Goal: Find specific page/section: Find specific page/section

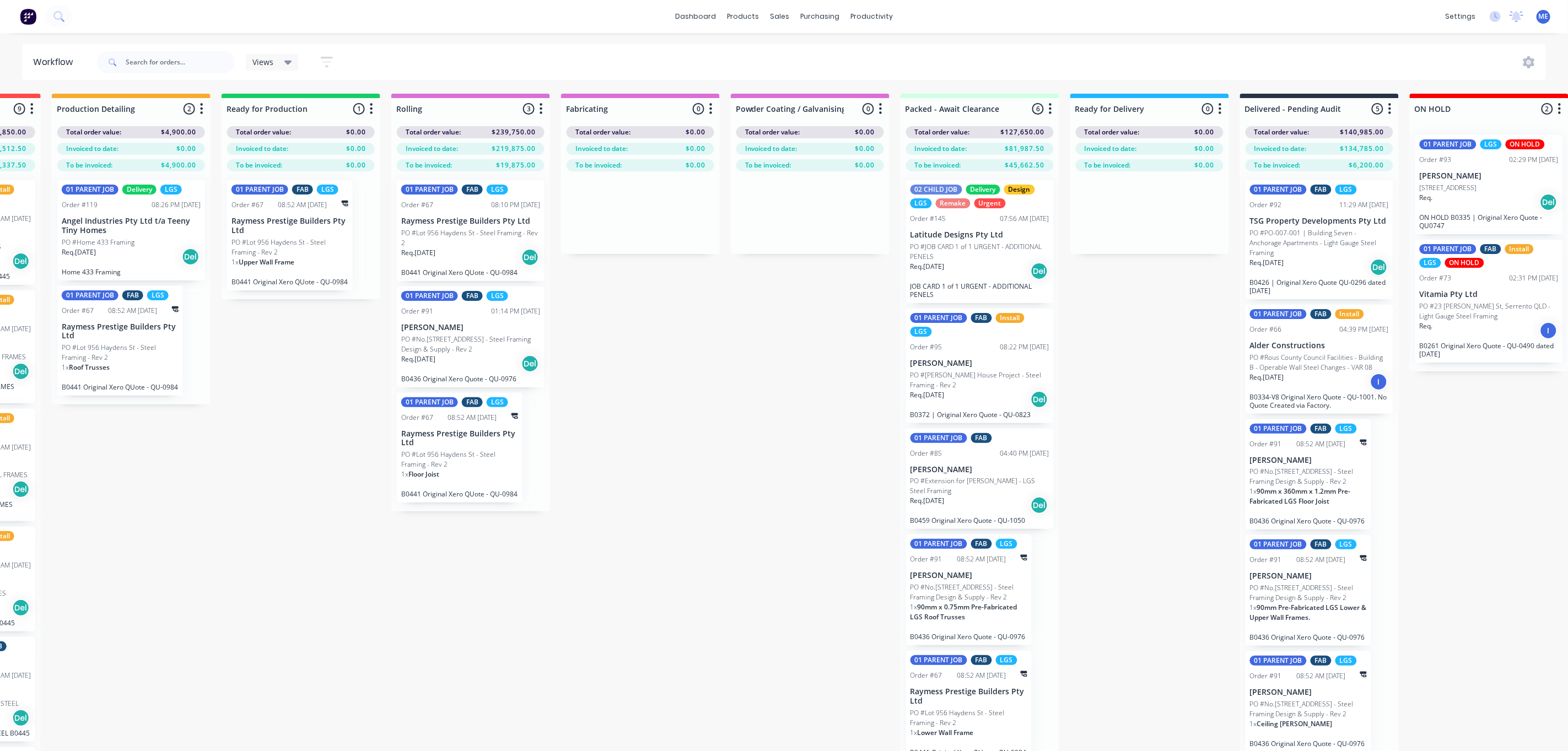
scroll to position [3, 0]
click at [1196, 423] on div "Submitted 5 Status colour #FF69B4 hex #FF69B4 Save Cancel Summaries Total order…" at bounding box center [489, 442] width 2637 height 697
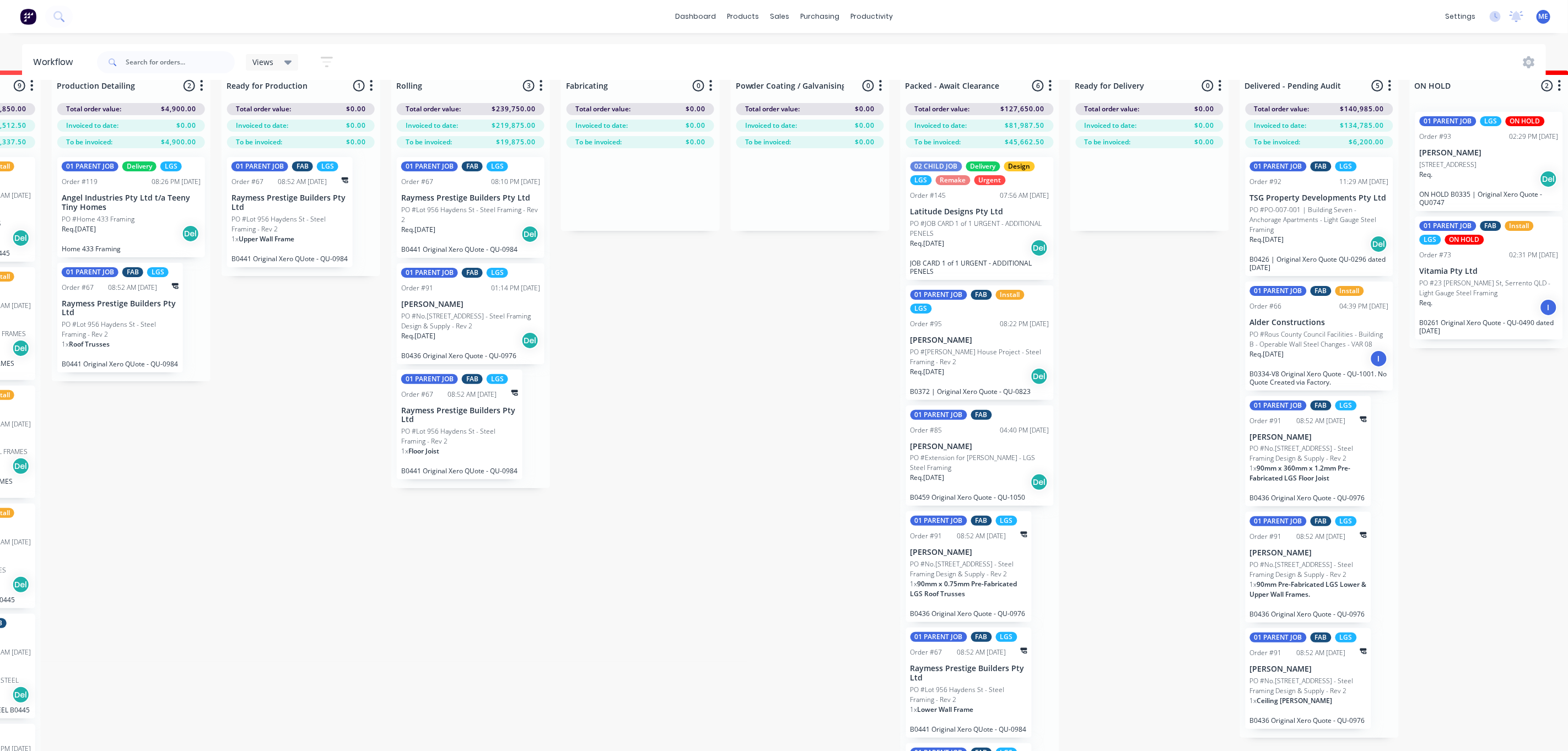
scroll to position [0, 821]
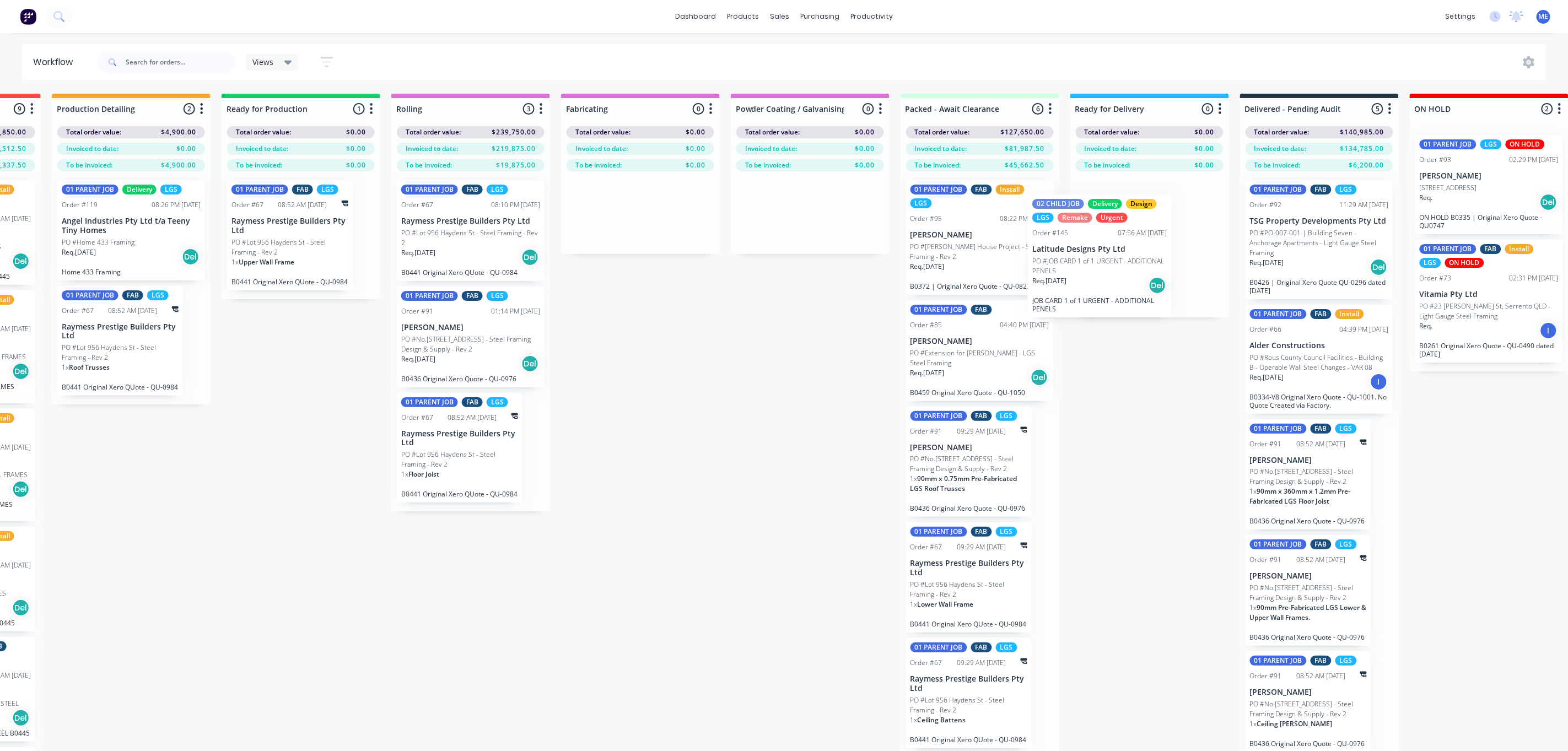
drag, startPoint x: 933, startPoint y: 249, endPoint x: 1093, endPoint y: 253, distance: 160.0
click at [1092, 253] on div "Submitted 5 Status colour #FF69B4 hex #FF69B4 Save Cancel Summaries Total order…" at bounding box center [489, 442] width 2637 height 697
click at [1136, 493] on div "Submitted 5 Status colour #FF69B4 hex #FF69B4 Save Cancel Summaries Total order…" at bounding box center [489, 442] width 2637 height 697
click at [1516, 527] on div "Submitted 5 Status colour #FF69B4 hex #FF69B4 Save Cancel Summaries Total order…" at bounding box center [489, 442] width 2637 height 697
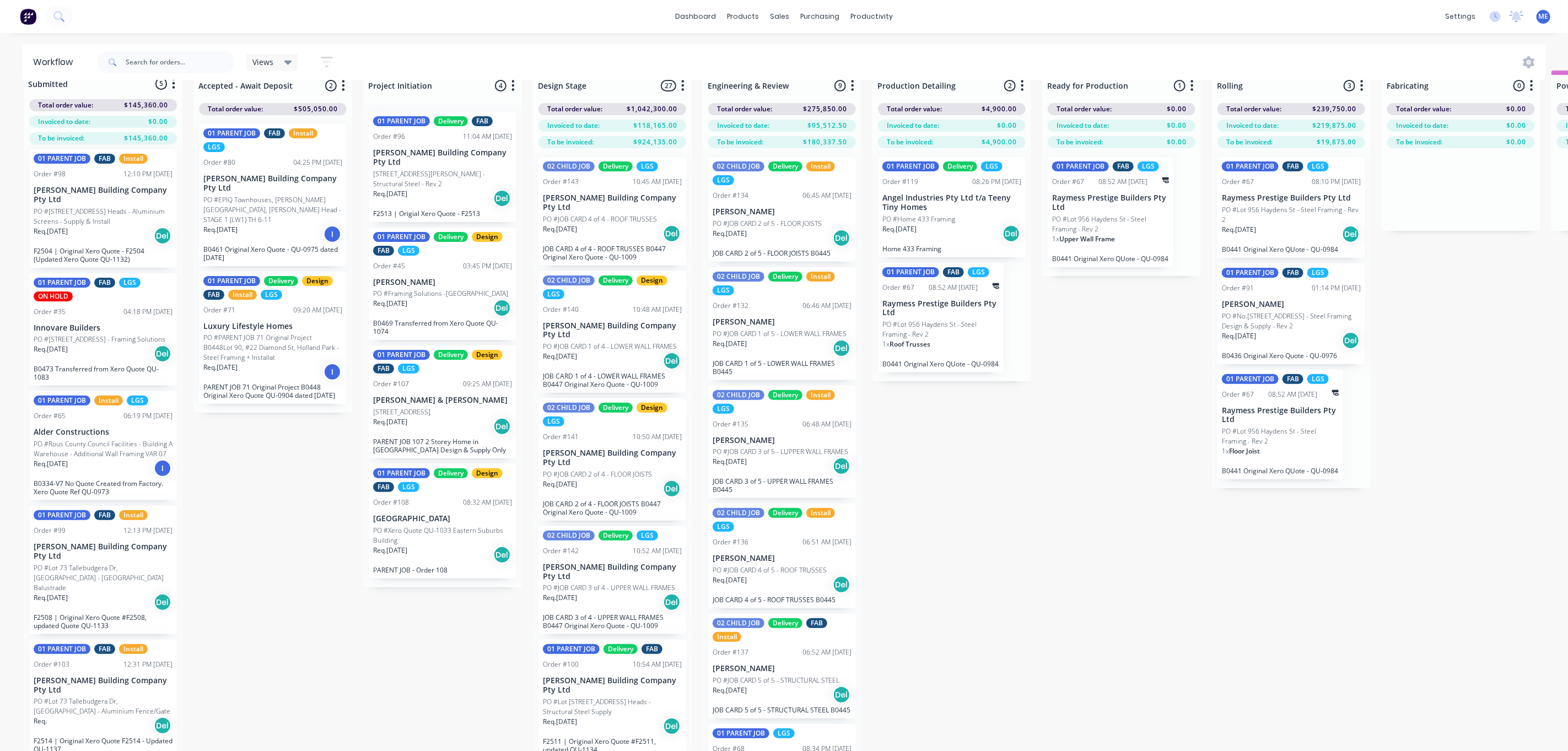
scroll to position [0, 0]
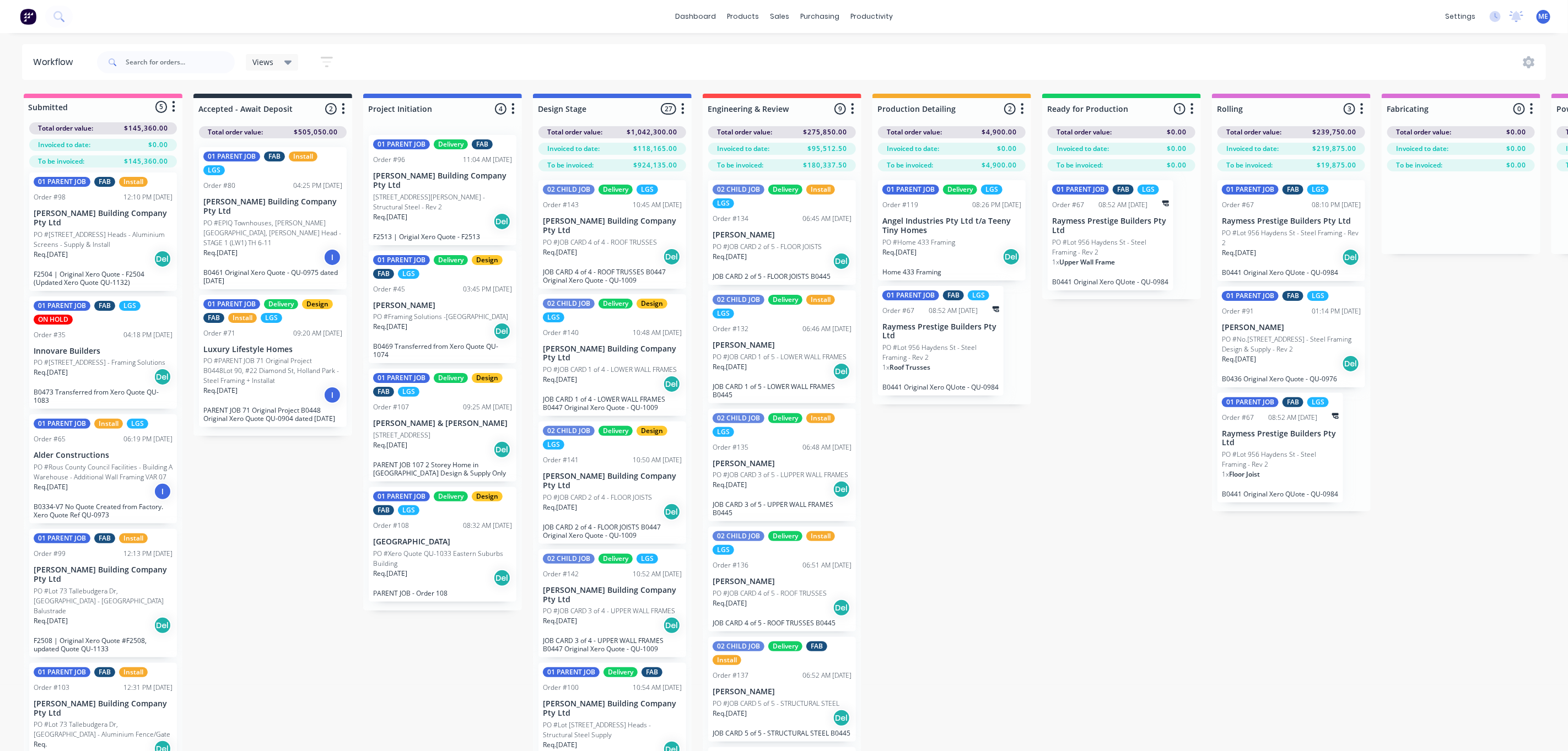
click at [683, 103] on icon "button" at bounding box center [683, 109] width 3 height 14
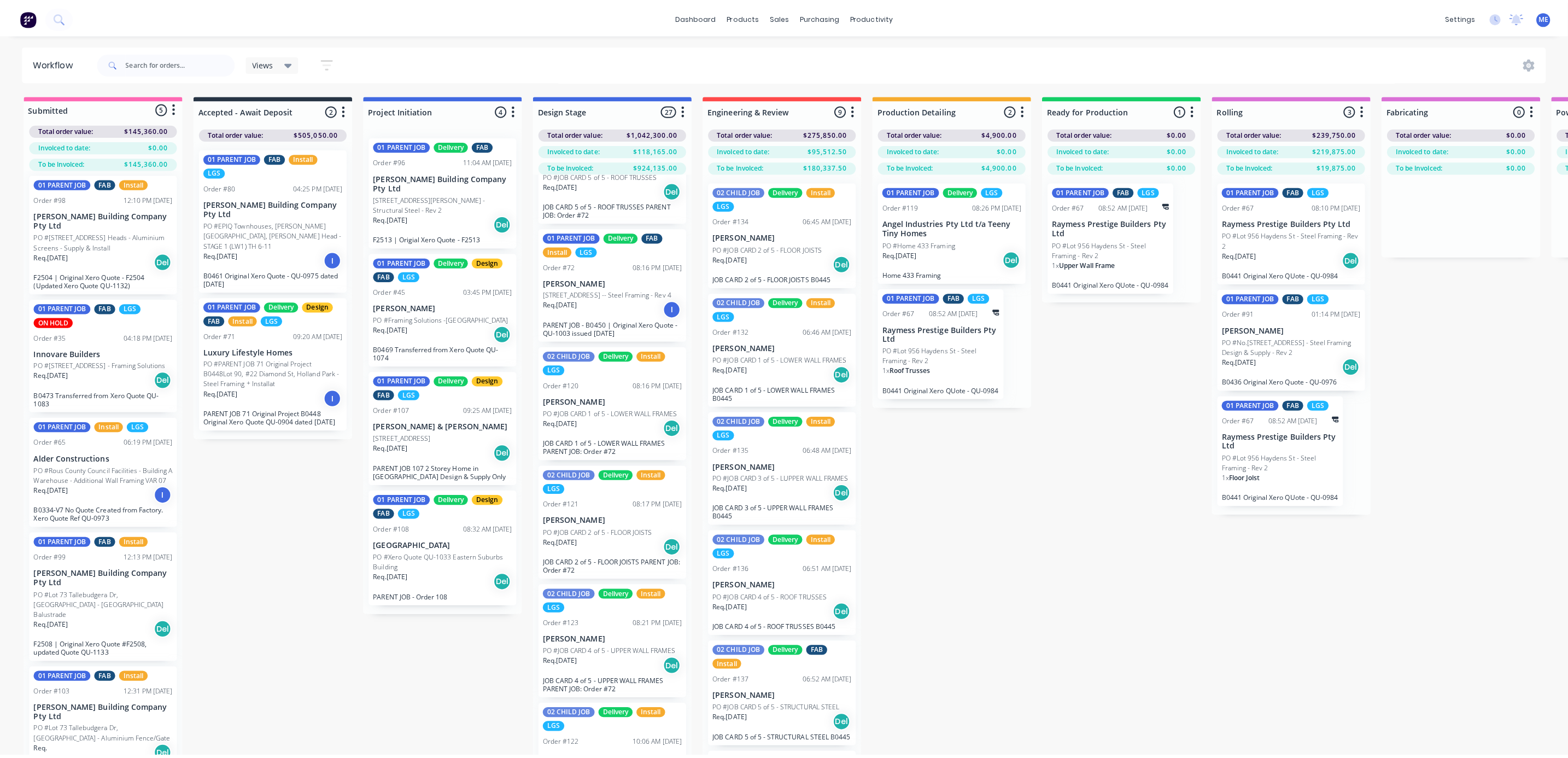
scroll to position [2509, 0]
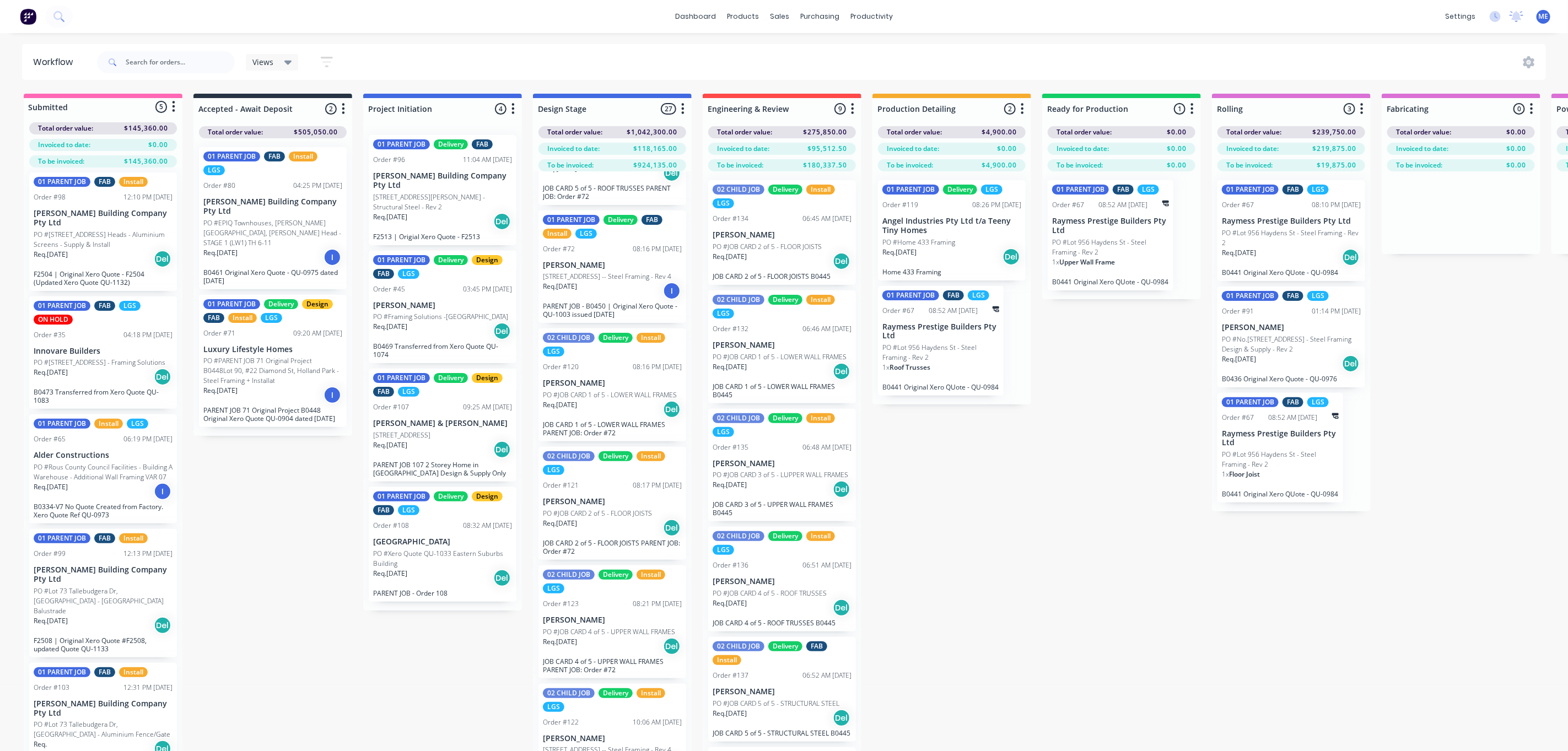
click at [286, 589] on div "Submitted 5 Status colour #FF69B4 hex #FF69B4 Save Cancel Summaries Total order…" at bounding box center [1310, 442] width 2637 height 697
click at [169, 58] on input "text" at bounding box center [180, 63] width 109 height 22
drag, startPoint x: 792, startPoint y: 50, endPoint x: 803, endPoint y: 53, distance: 11.4
click at [792, 50] on div at bounding box center [786, 53] width 16 height 10
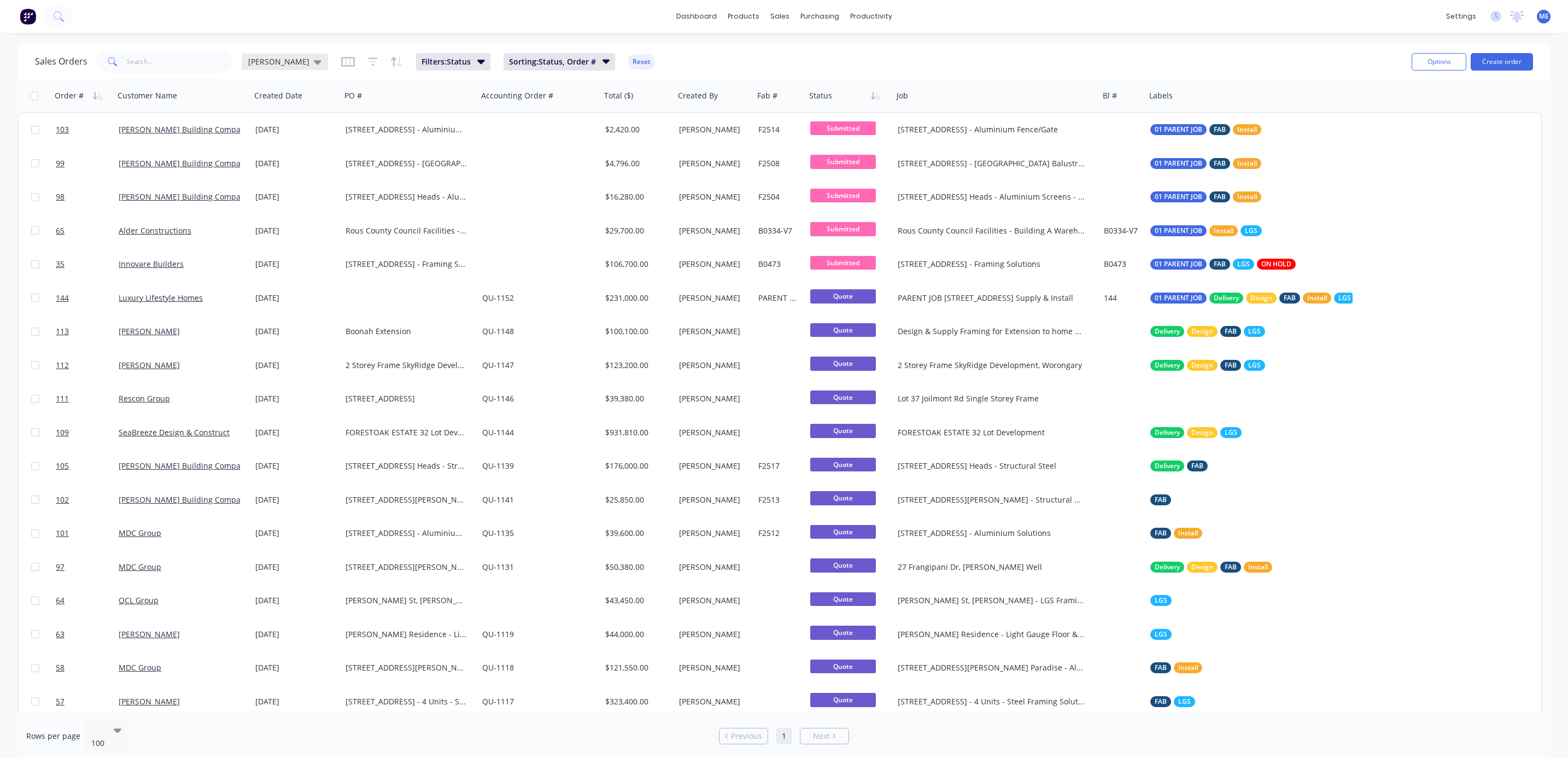
click at [284, 57] on div "[PERSON_NAME]" at bounding box center [285, 62] width 73 height 10
click at [259, 158] on button "None" at bounding box center [307, 155] width 125 height 13
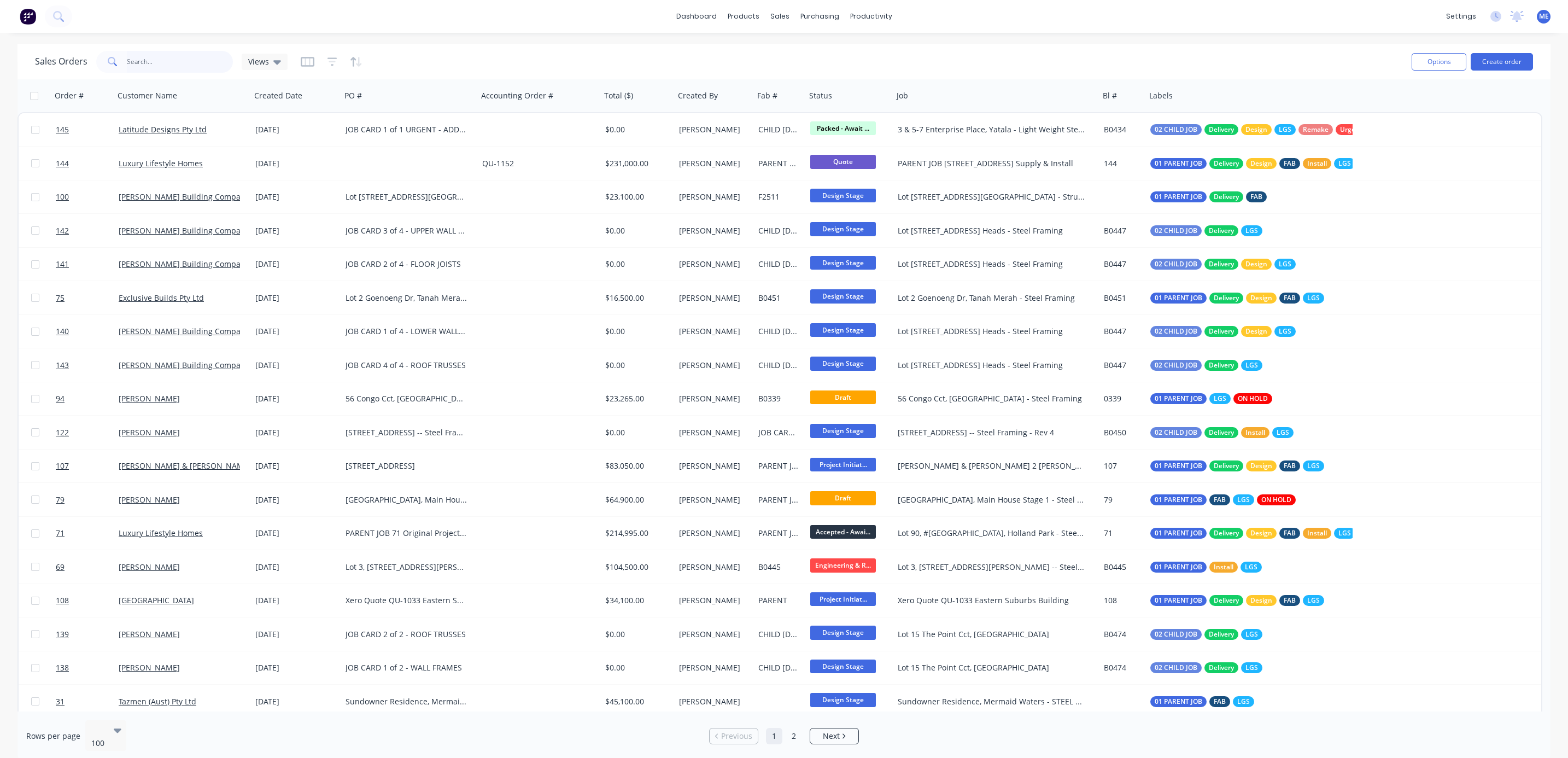
click at [182, 67] on input "text" at bounding box center [180, 62] width 107 height 22
type input "[PERSON_NAME]"
